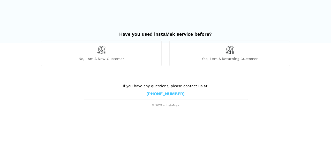
click at [136, 58] on span "No, I am a new customer" at bounding box center [101, 58] width 120 height 5
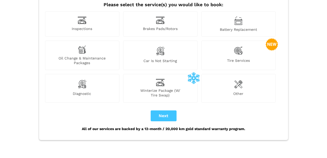
scroll to position [69, 0]
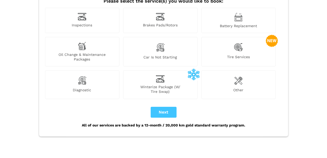
click at [249, 78] on div "Other" at bounding box center [238, 84] width 74 height 28
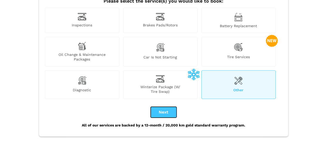
click at [170, 107] on button "Next" at bounding box center [163, 112] width 26 height 11
checkbox input "true"
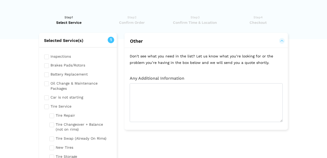
scroll to position [0, 0]
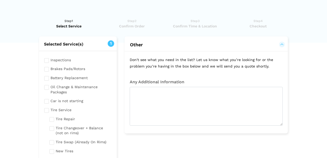
click at [45, 59] on input "checkbox" at bounding box center [77, 59] width 67 height 6
checkbox input "true"
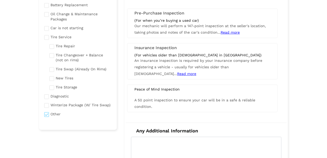
scroll to position [69, 0]
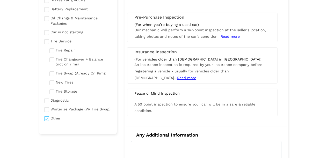
click at [168, 94] on div "Peace of Mind Inspection" at bounding box center [201, 93] width 143 height 5
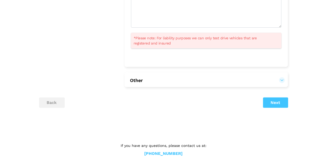
scroll to position [230, 0]
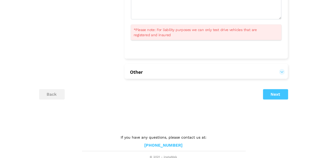
click at [171, 76] on h2 "Other" at bounding box center [205, 71] width 163 height 15
click at [174, 72] on button "Other" at bounding box center [206, 72] width 153 height 6
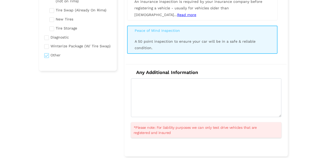
scroll to position [0, 0]
